Goal: Information Seeking & Learning: Learn about a topic

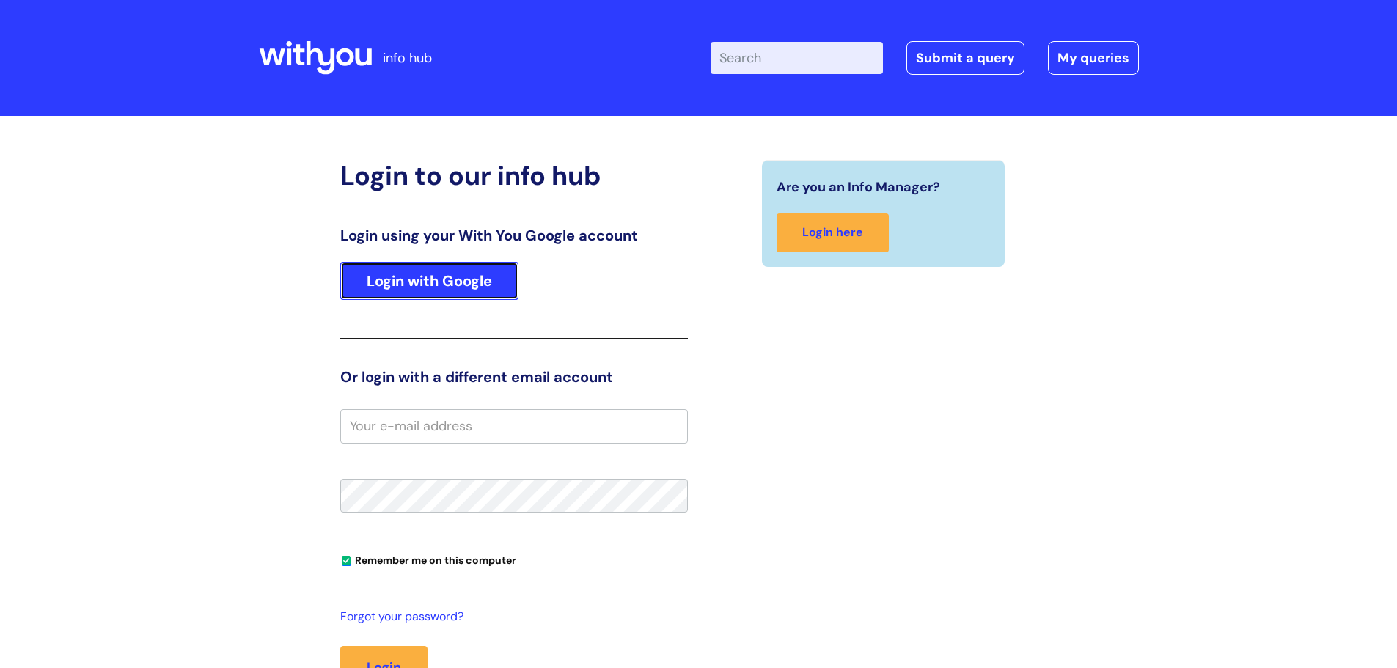
click at [429, 272] on link "Login with Google" at bounding box center [429, 281] width 178 height 38
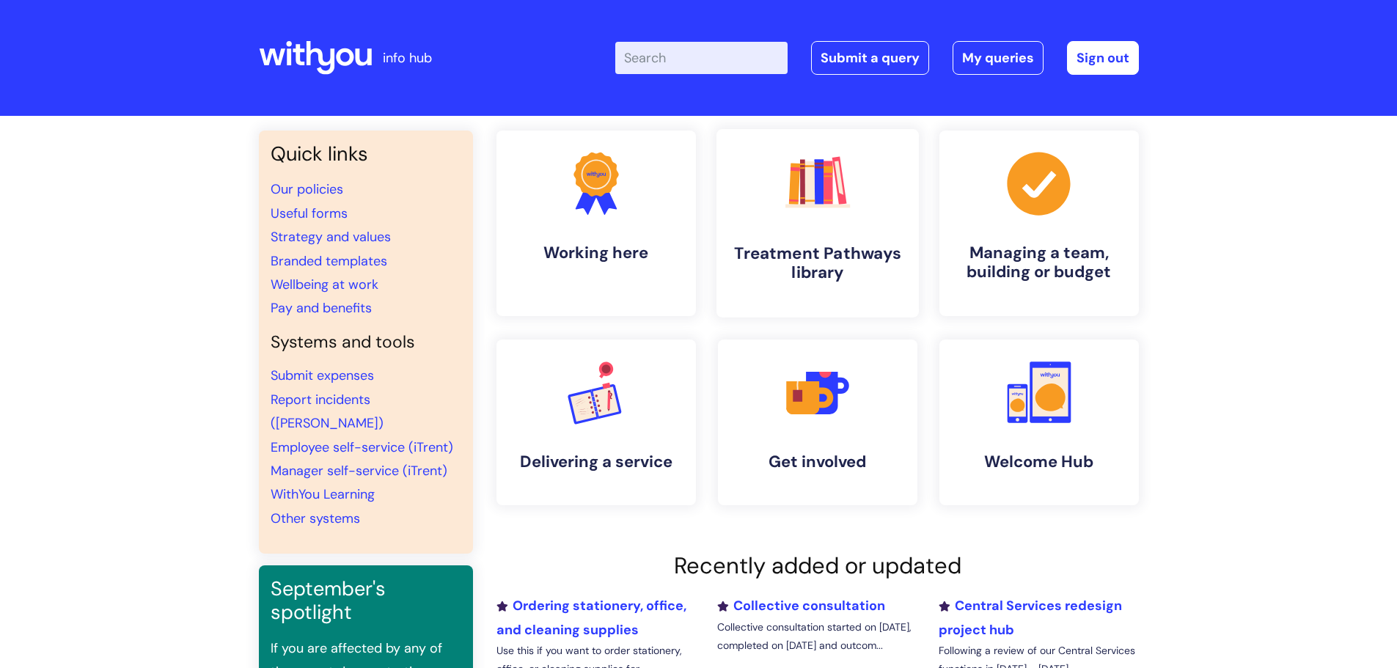
click at [822, 227] on link ".cls-1{fill:#f89b22;}.cls-1,.cls-2,.cls-3,.cls-4,.cls-5,.cls-6,.cls-7{stroke-wi…" at bounding box center [817, 223] width 202 height 188
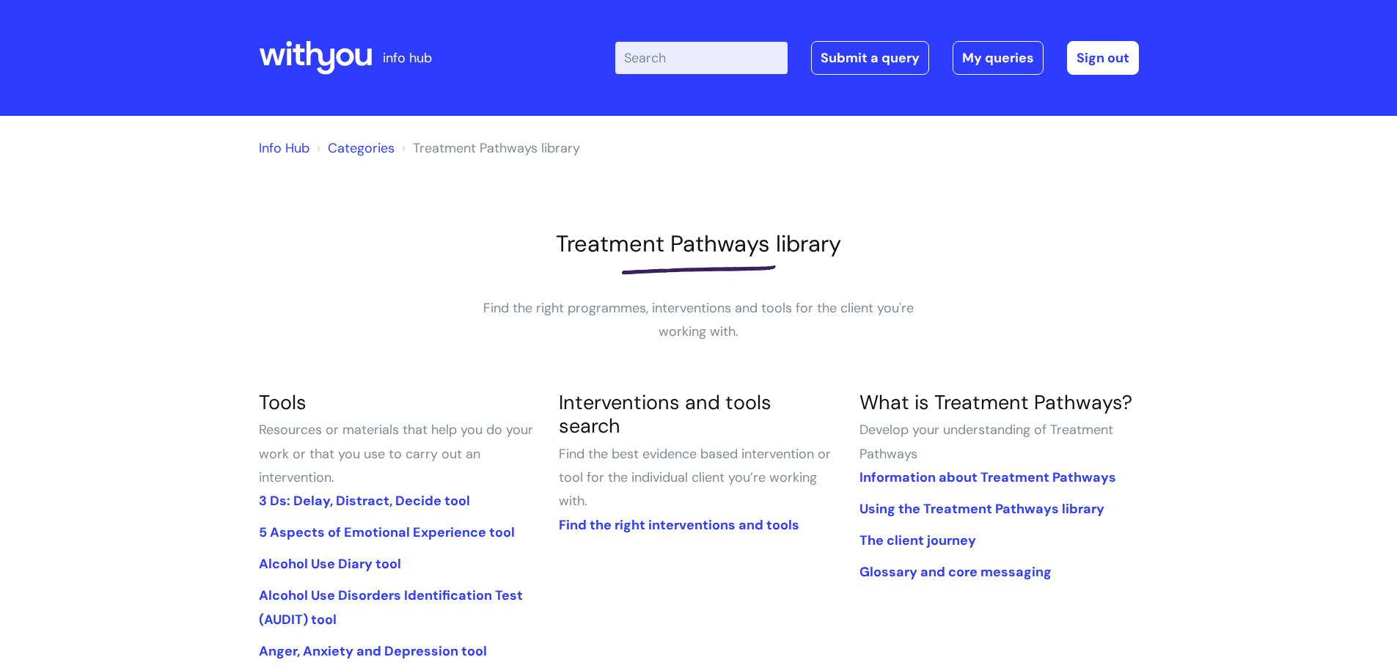
click at [661, 62] on input "Enter your search term here..." at bounding box center [701, 58] width 172 height 32
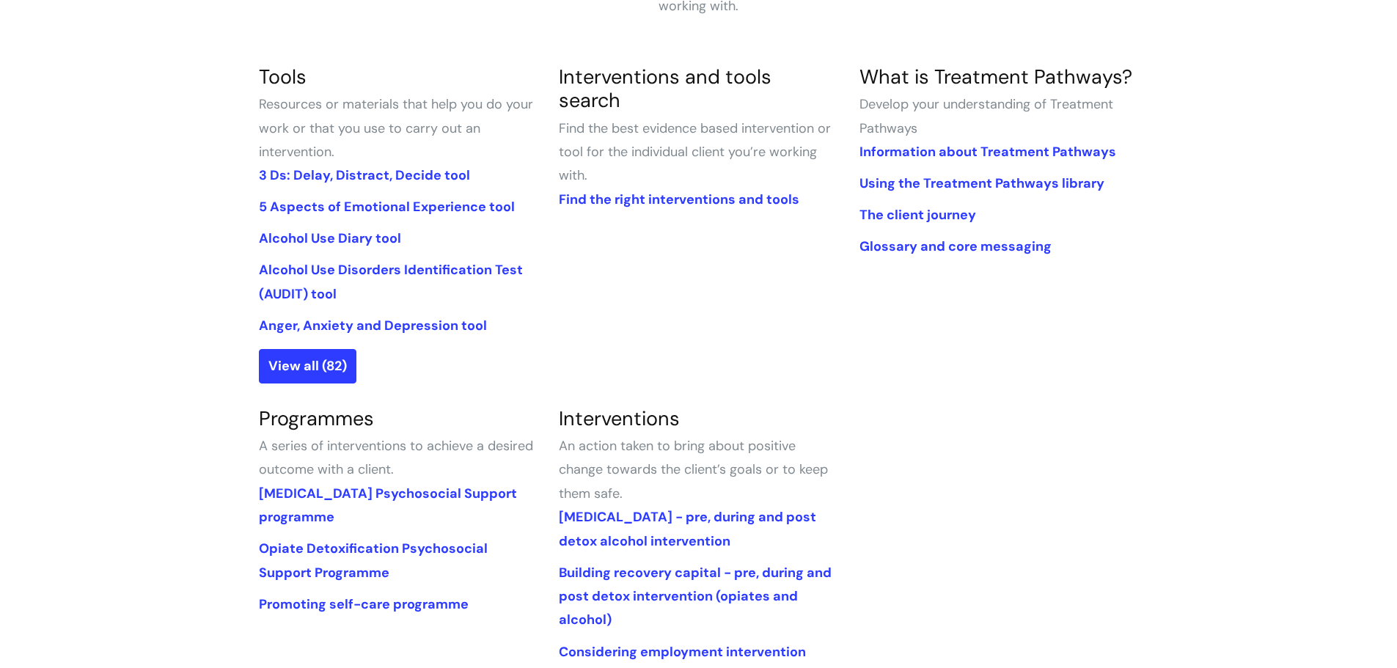
scroll to position [299, 0]
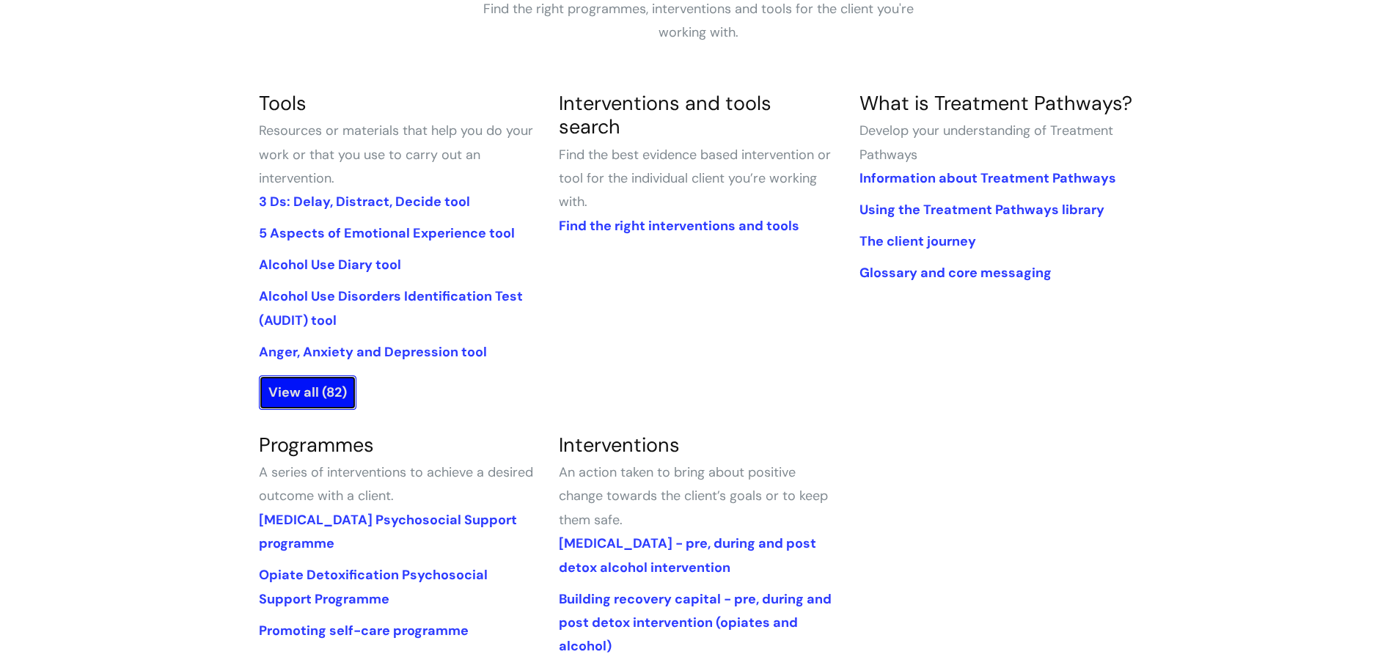
click at [332, 392] on link "View all (82)" at bounding box center [308, 393] width 98 height 34
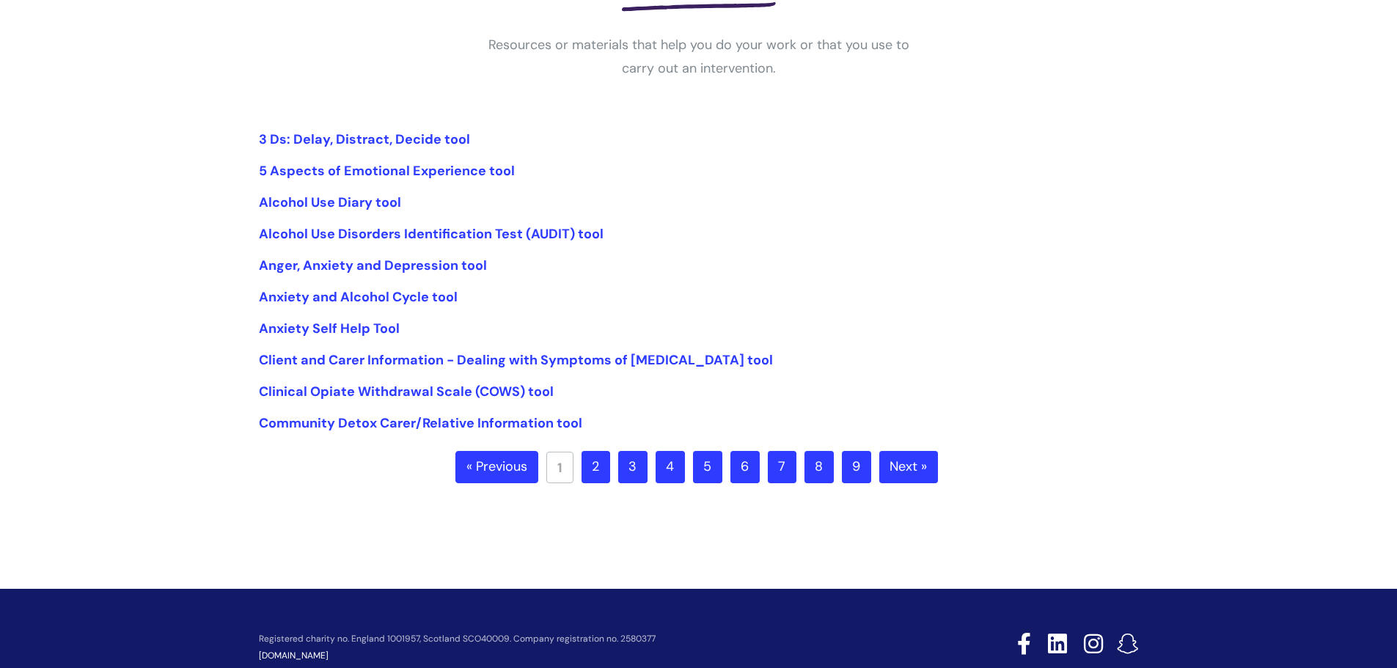
scroll to position [326, 0]
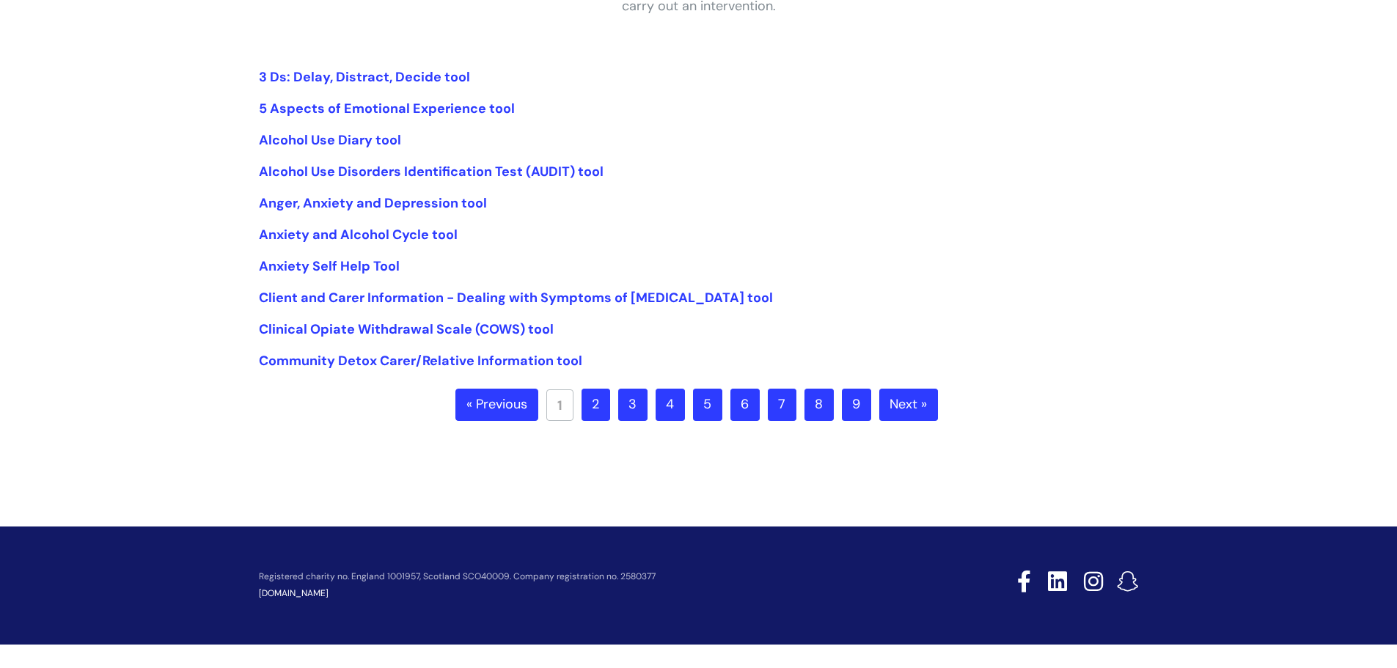
click at [593, 403] on link "2" at bounding box center [596, 405] width 29 height 32
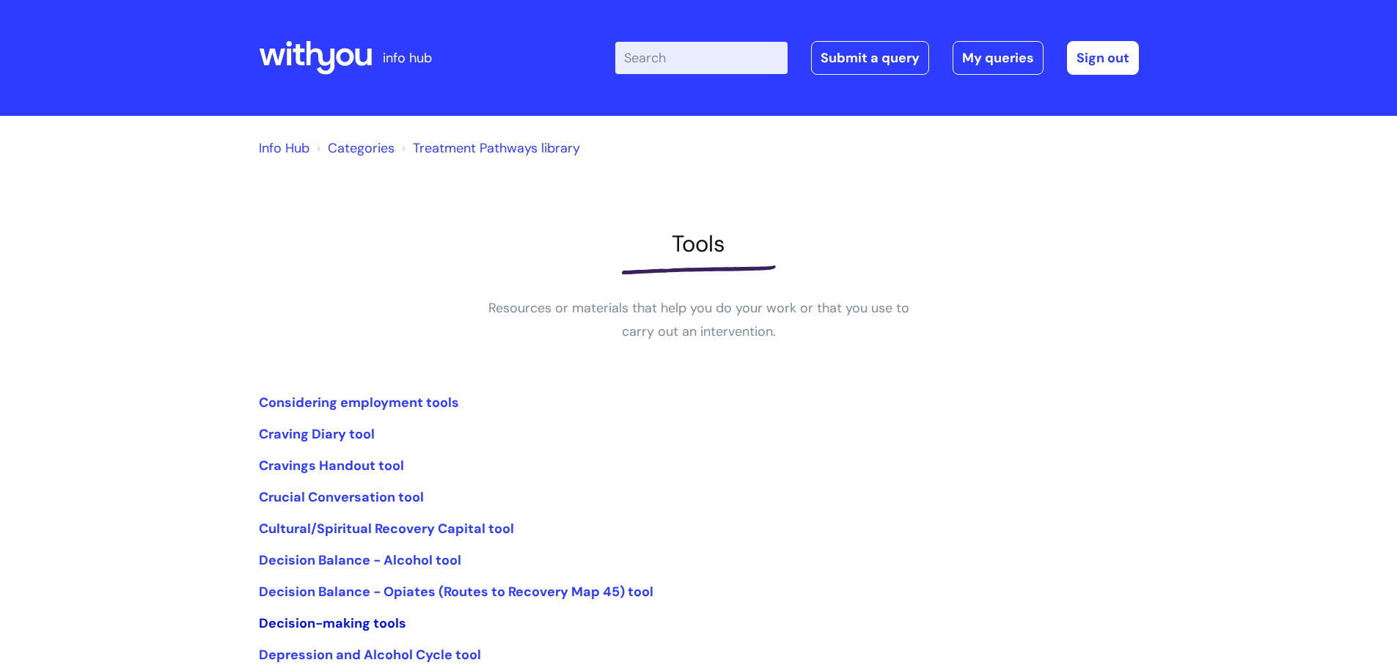
click at [359, 624] on link "Decision-making tools" at bounding box center [332, 624] width 147 height 18
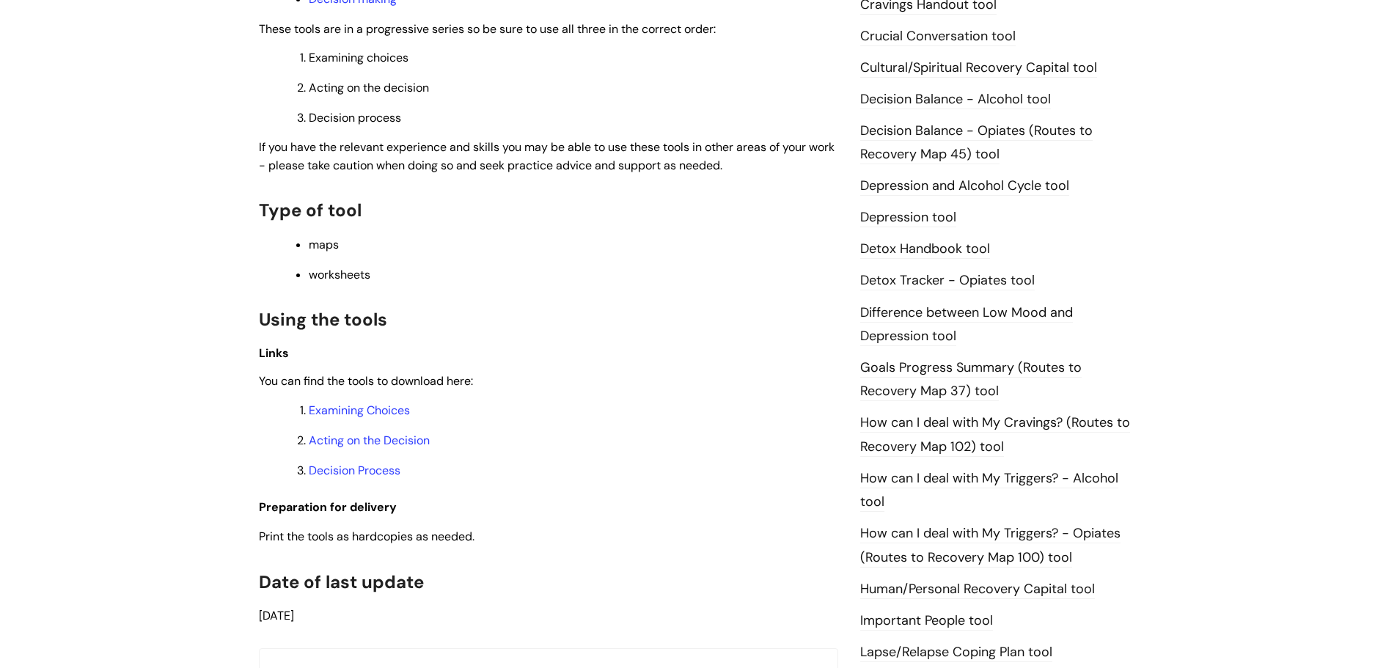
scroll to position [677, 0]
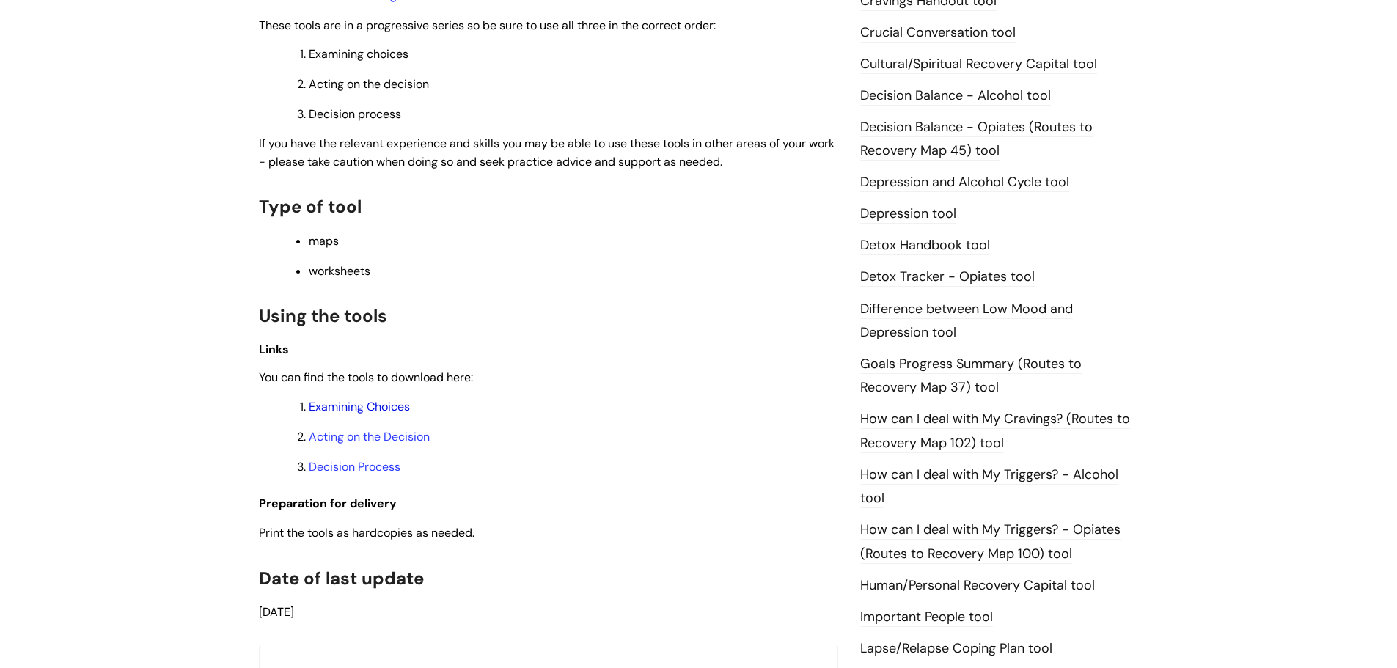
click at [381, 402] on link "Examining Choices" at bounding box center [359, 406] width 101 height 15
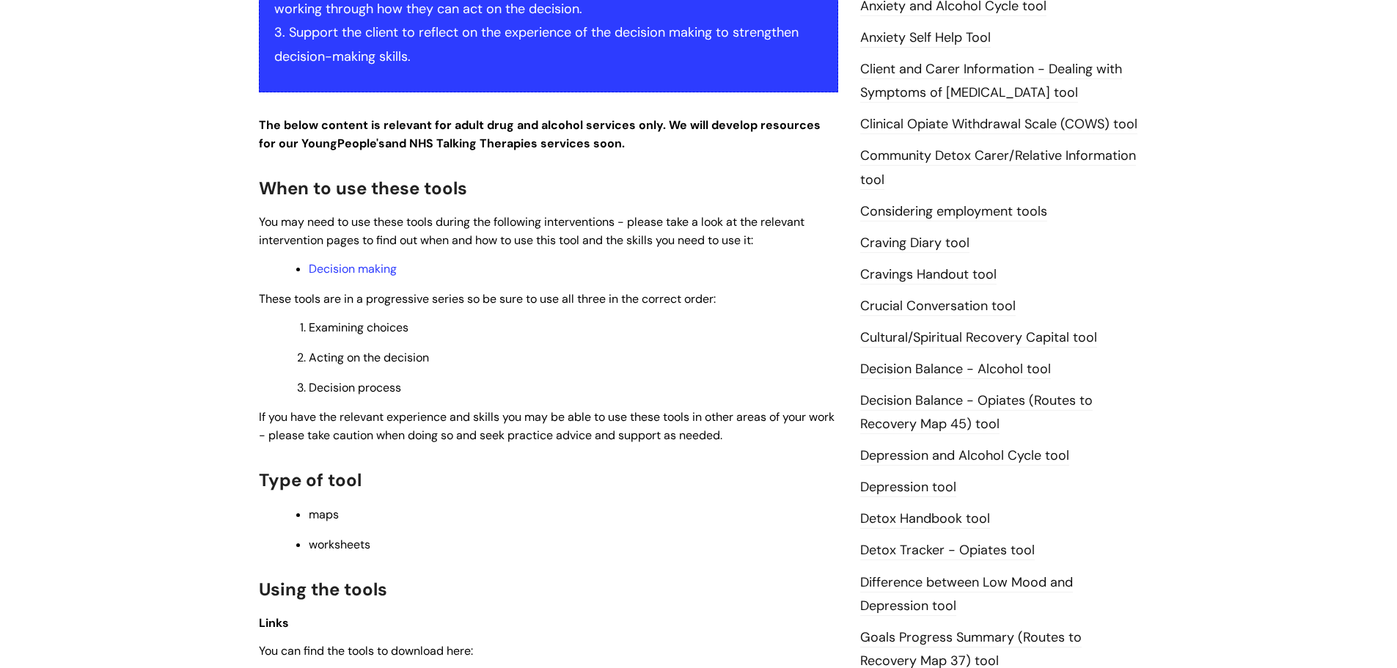
scroll to position [456, 0]
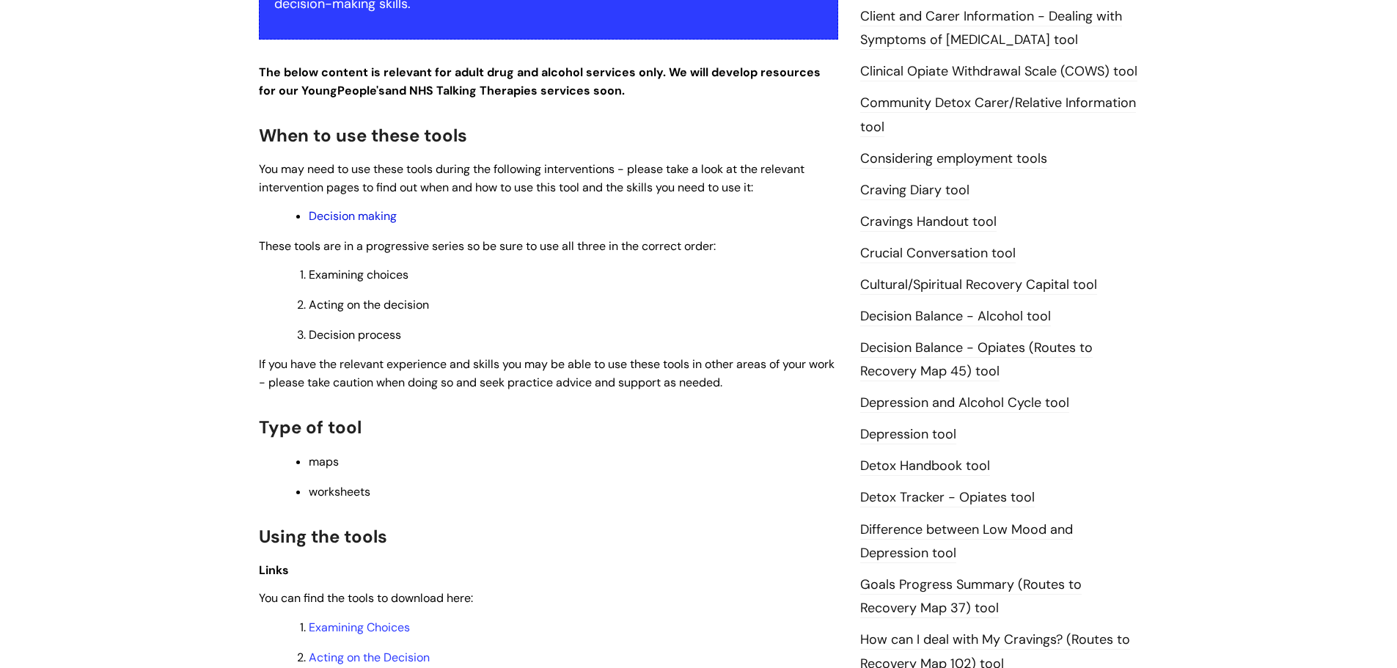
click at [349, 221] on link "Decision making" at bounding box center [353, 215] width 88 height 15
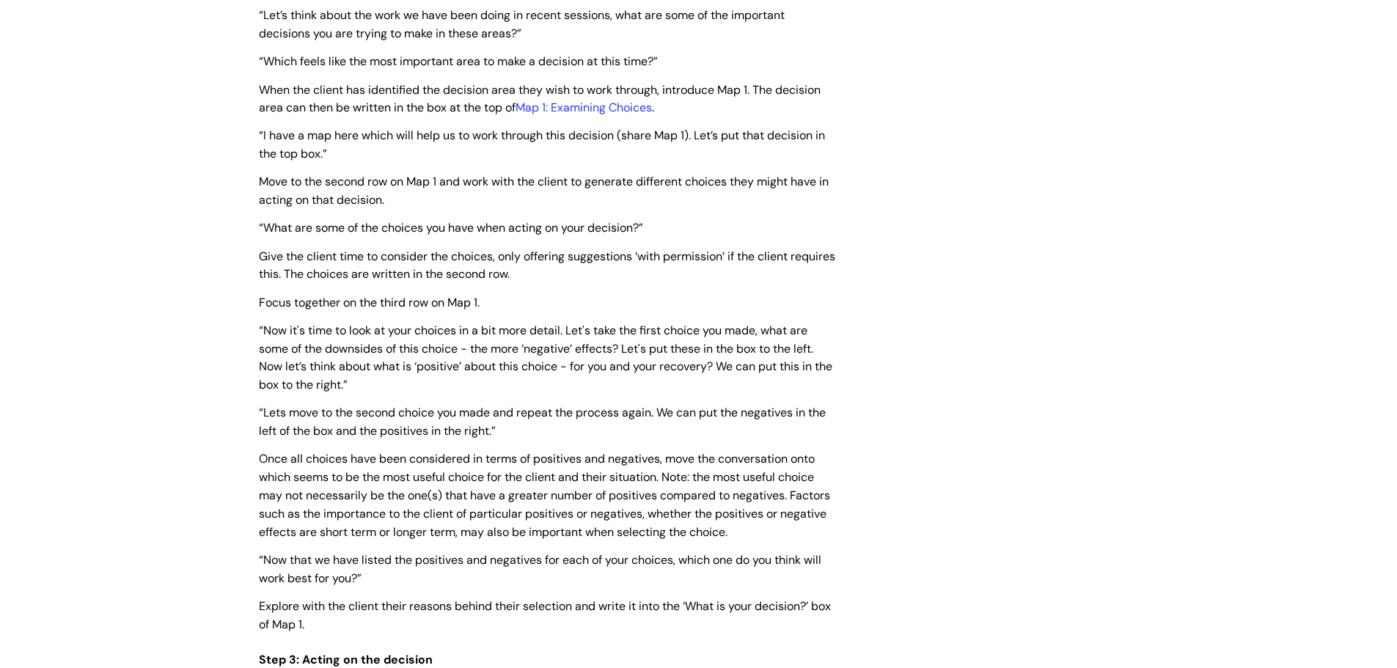
scroll to position [2271, 0]
